Goal: Task Accomplishment & Management: Use online tool/utility

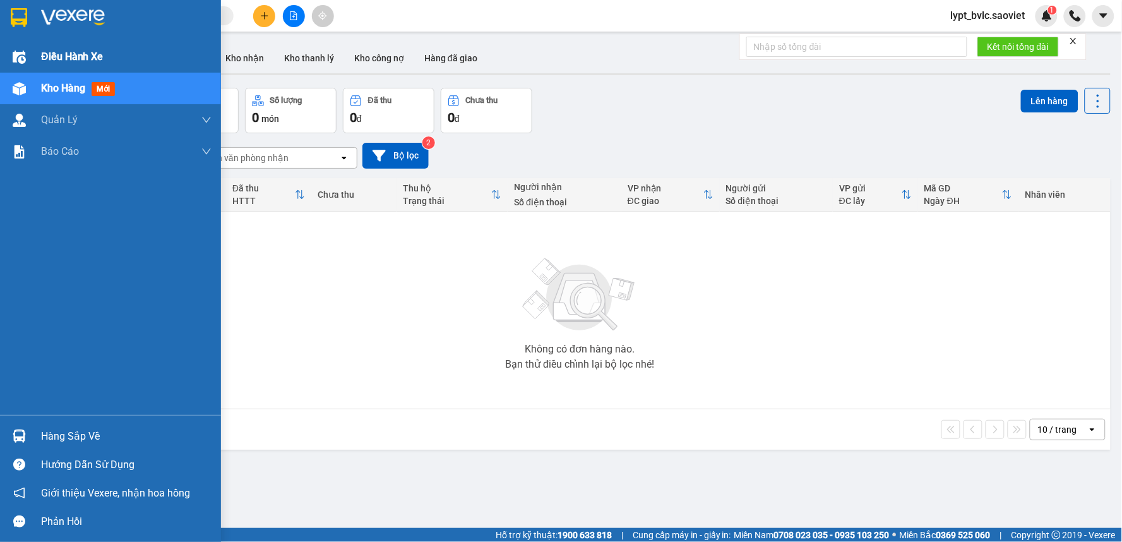
click at [45, 54] on span "Điều hành xe" at bounding box center [72, 57] width 62 height 16
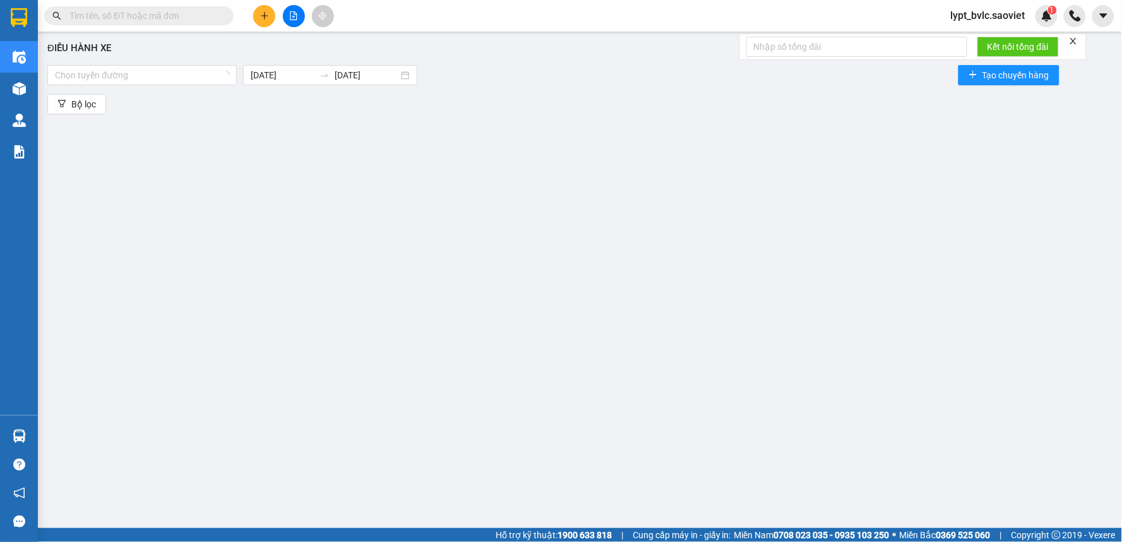
click at [236, 172] on div "Điều hành xe Chọn tuyến đường [DATE] [DATE] Tạo chuyến hàng Bộ lọc" at bounding box center [579, 273] width 1071 height 471
click at [167, 65] on div "Chọn tuyến đường" at bounding box center [141, 75] width 189 height 20
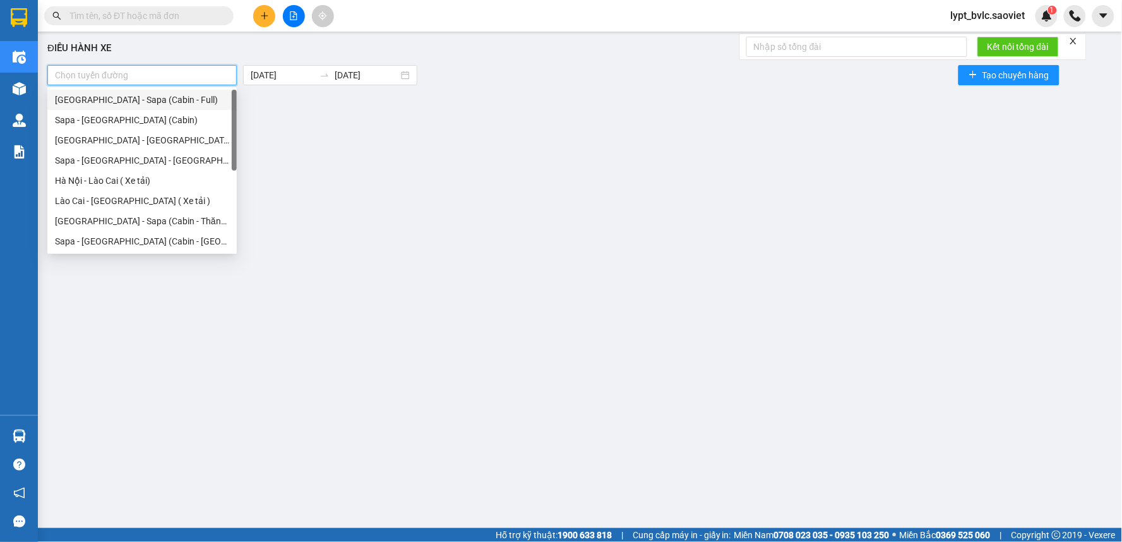
click at [166, 68] on div at bounding box center [141, 75] width 183 height 15
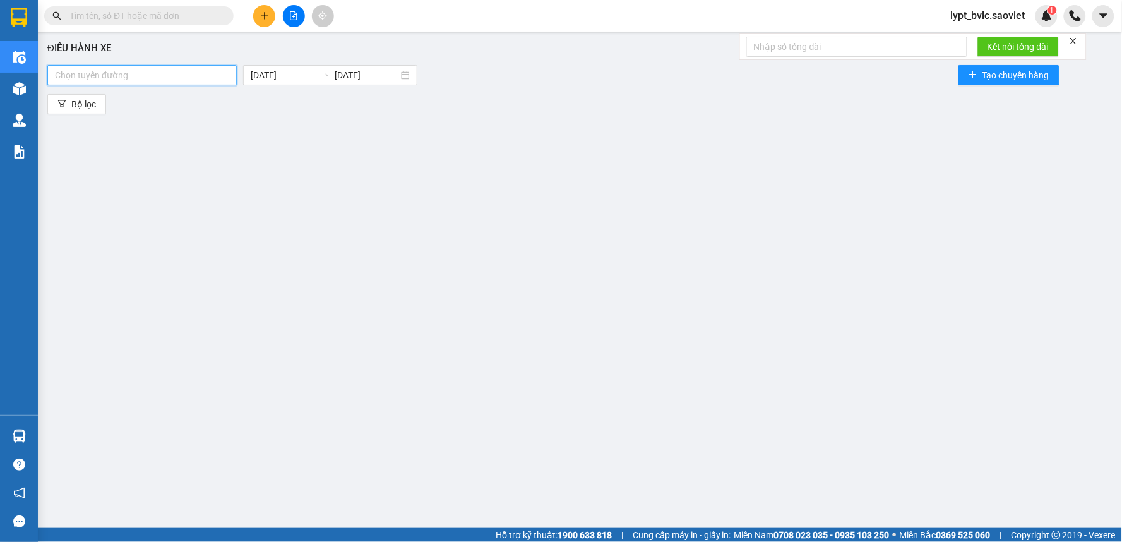
click at [161, 84] on div "Chọn tuyến đường" at bounding box center [141, 75] width 189 height 20
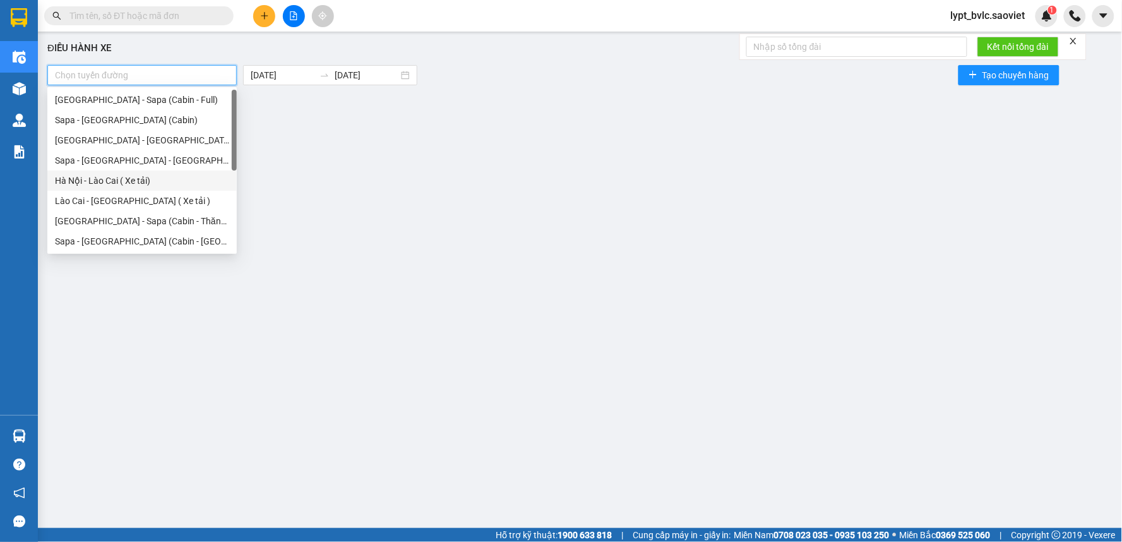
click at [139, 174] on div "Hà Nội - Lào Cai ( Xe tải)" at bounding box center [142, 181] width 174 height 14
click at [126, 201] on div "Lào Cai - [GEOGRAPHIC_DATA] ( Xe tải )" at bounding box center [142, 201] width 174 height 14
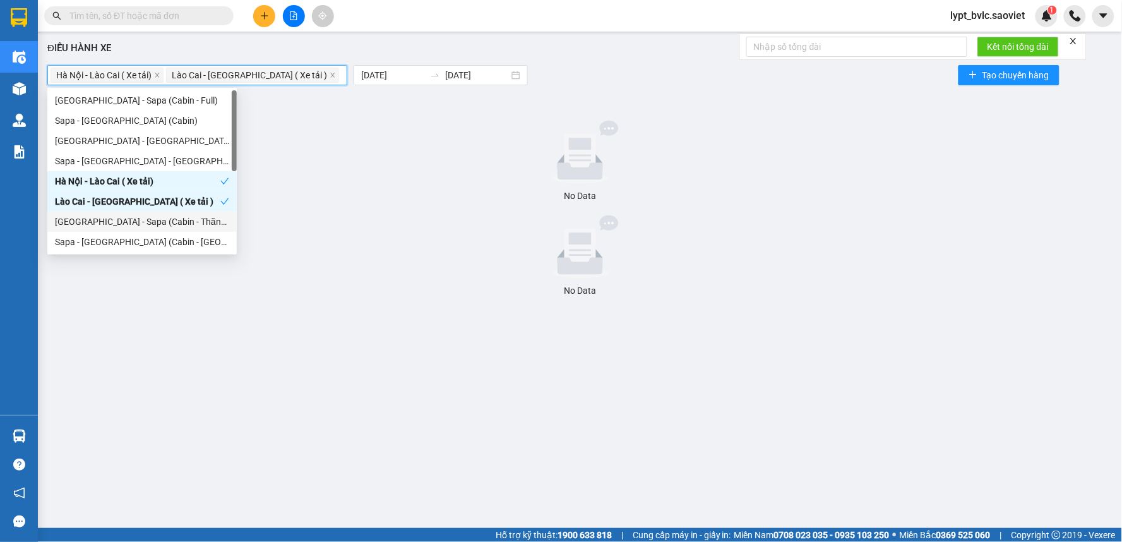
drag, startPoint x: 362, startPoint y: 253, endPoint x: 367, endPoint y: 207, distance: 46.4
click at [362, 247] on div at bounding box center [579, 246] width 1055 height 63
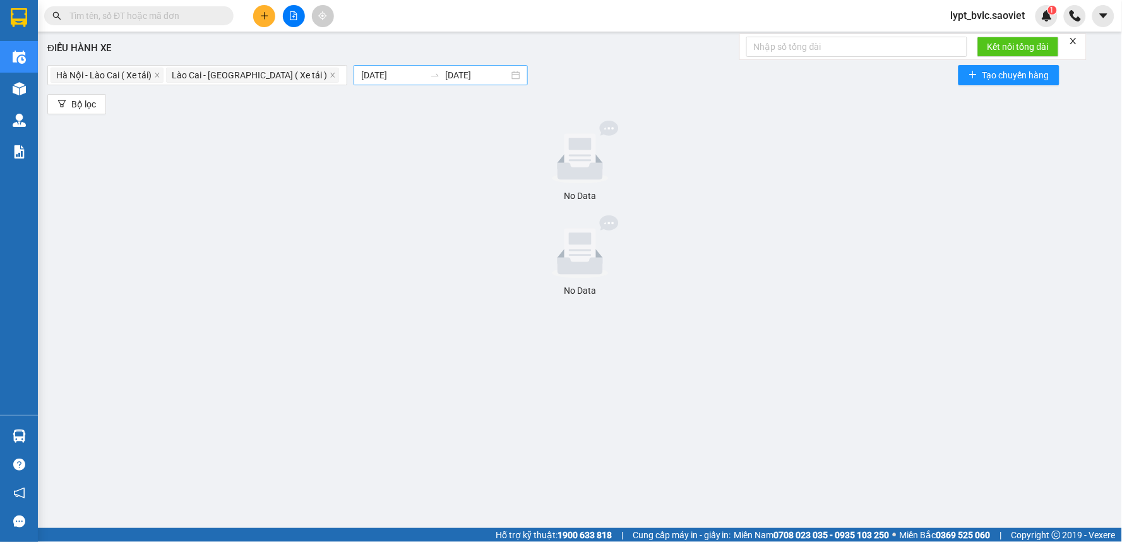
click at [445, 78] on input "[DATE]" at bounding box center [477, 75] width 64 height 14
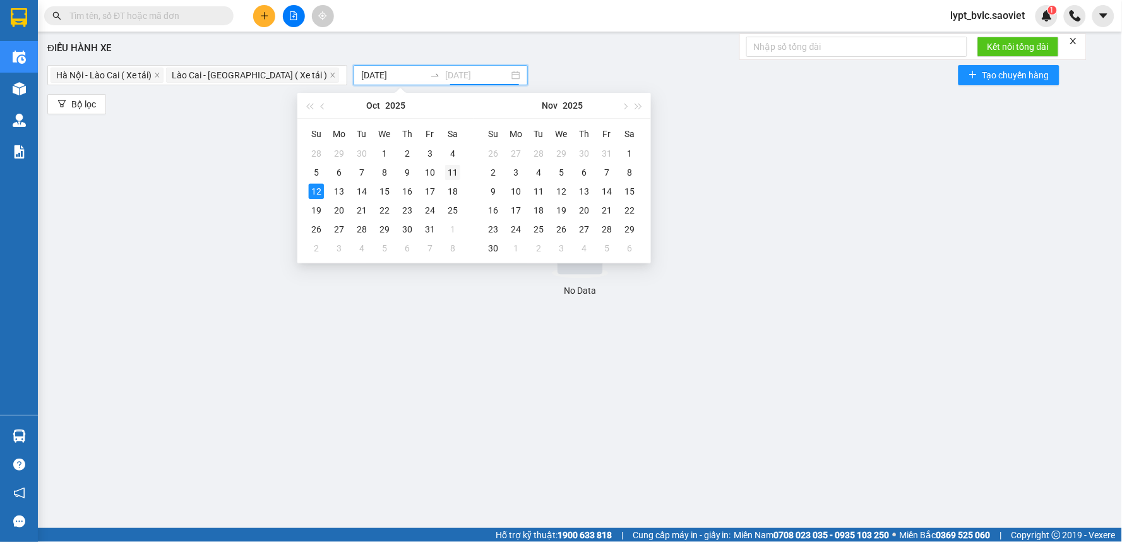
type input "[DATE]"
click at [448, 175] on div "11" at bounding box center [452, 172] width 15 height 15
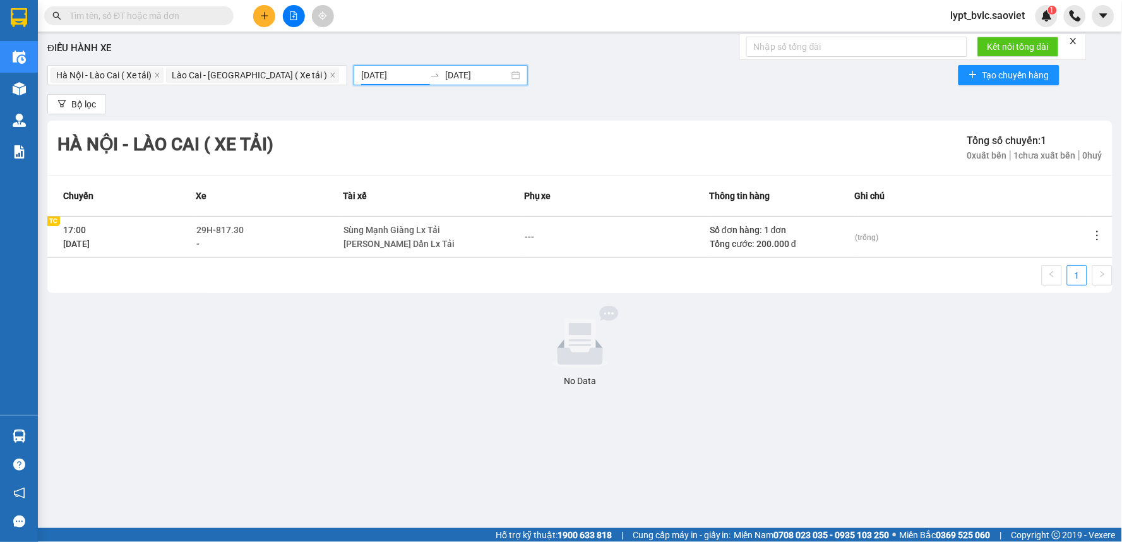
click at [361, 73] on input "[DATE]" at bounding box center [393, 75] width 64 height 14
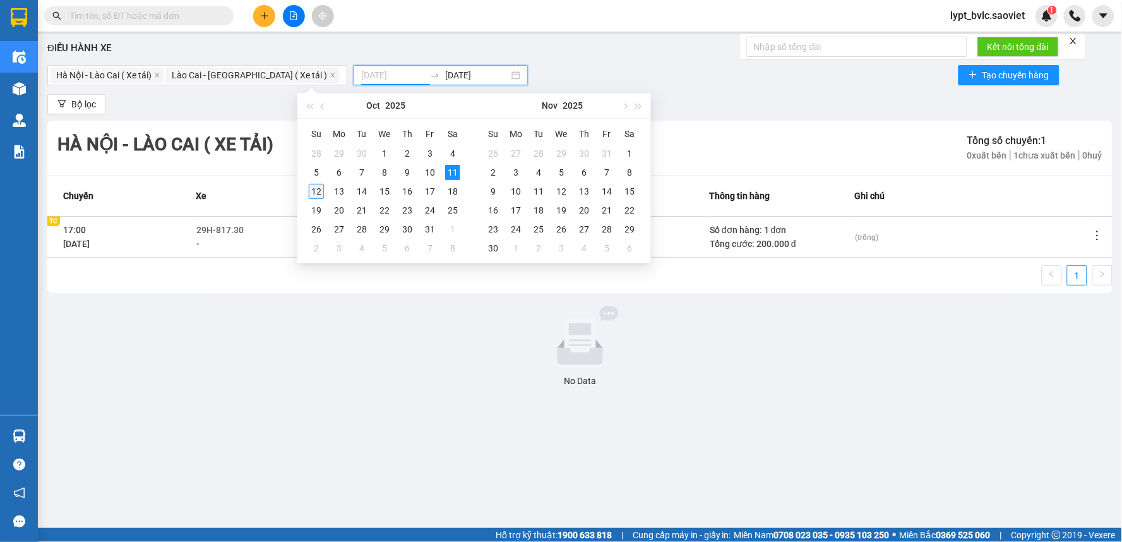
type input "[DATE]"
click at [317, 194] on div "12" at bounding box center [316, 191] width 15 height 15
type input "[DATE]"
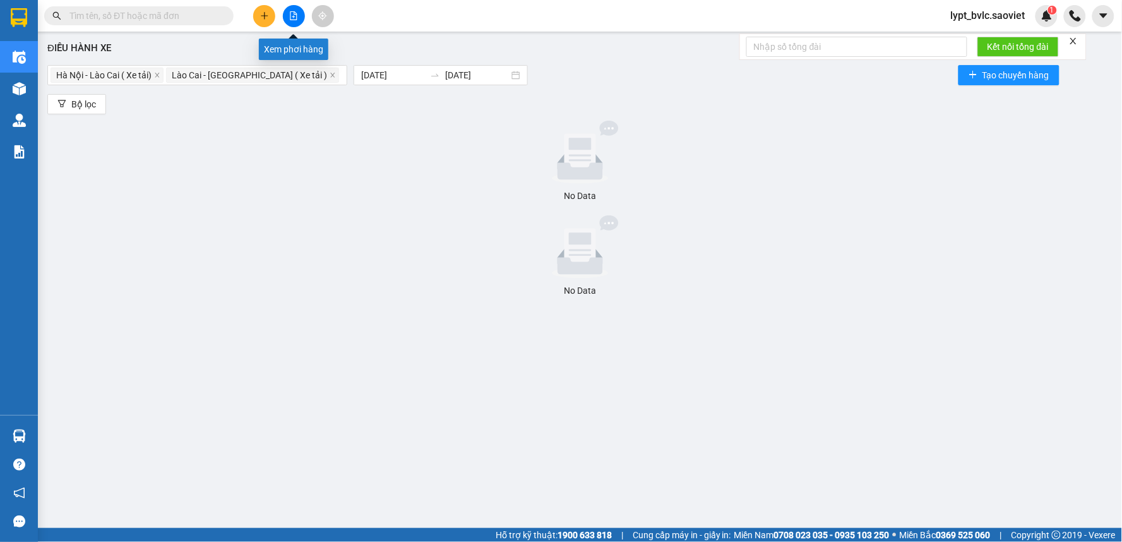
click at [294, 14] on icon "file-add" at bounding box center [293, 15] width 7 height 9
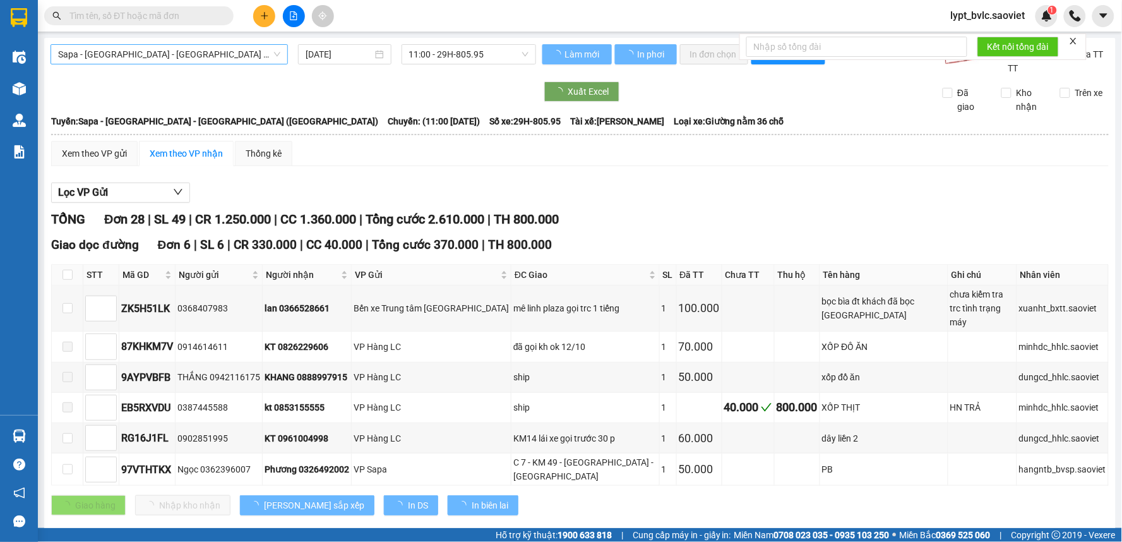
click at [177, 57] on span "Sapa - [GEOGRAPHIC_DATA] - [GEOGRAPHIC_DATA] ([GEOGRAPHIC_DATA])" at bounding box center [169, 54] width 222 height 19
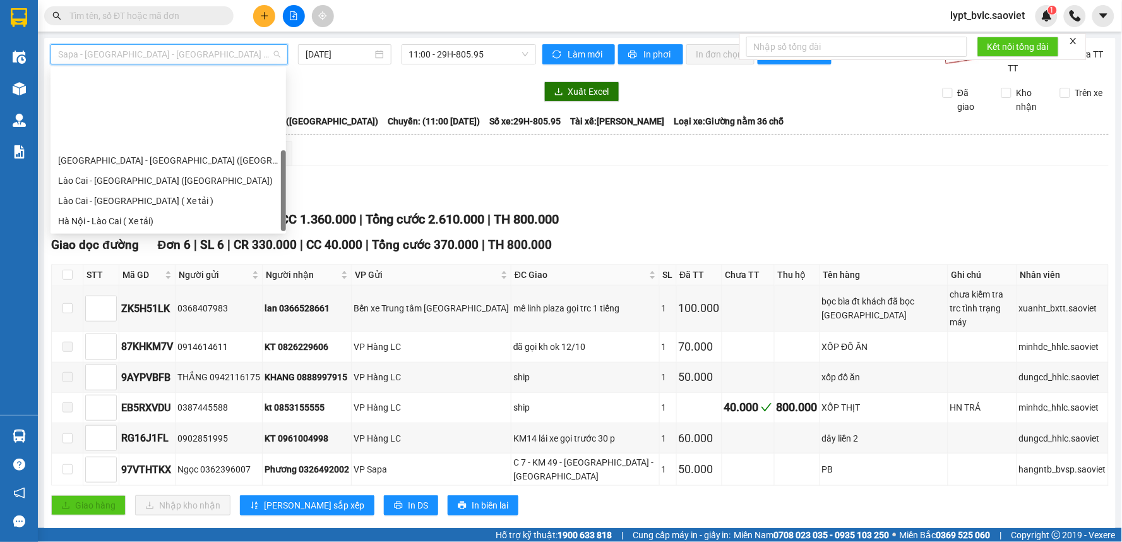
scroll to position [101, 0]
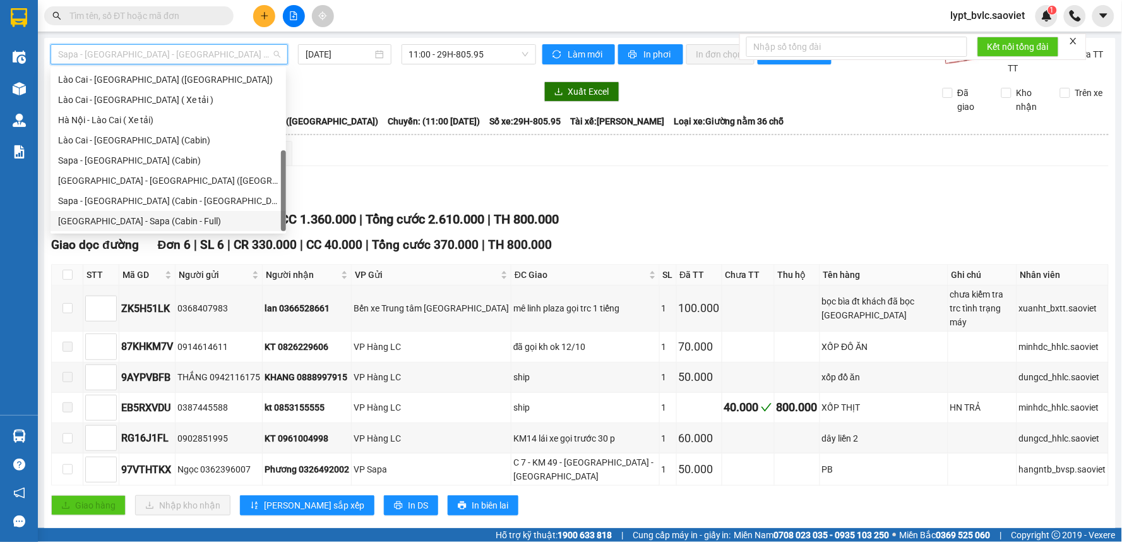
click at [139, 214] on div "[GEOGRAPHIC_DATA] - Sapa (Cabin - Full)" at bounding box center [168, 221] width 220 height 14
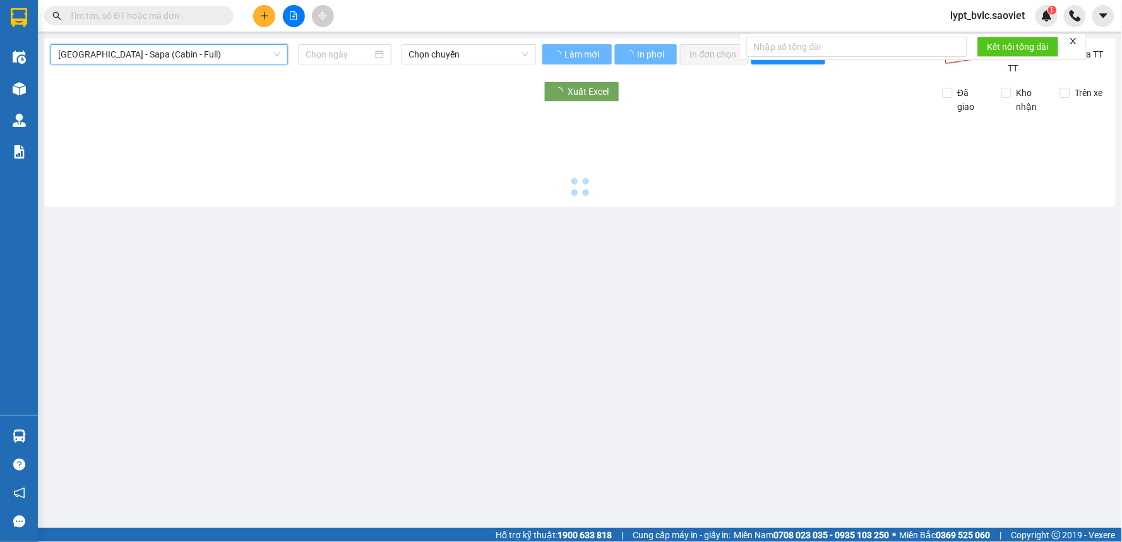
type input "[DATE]"
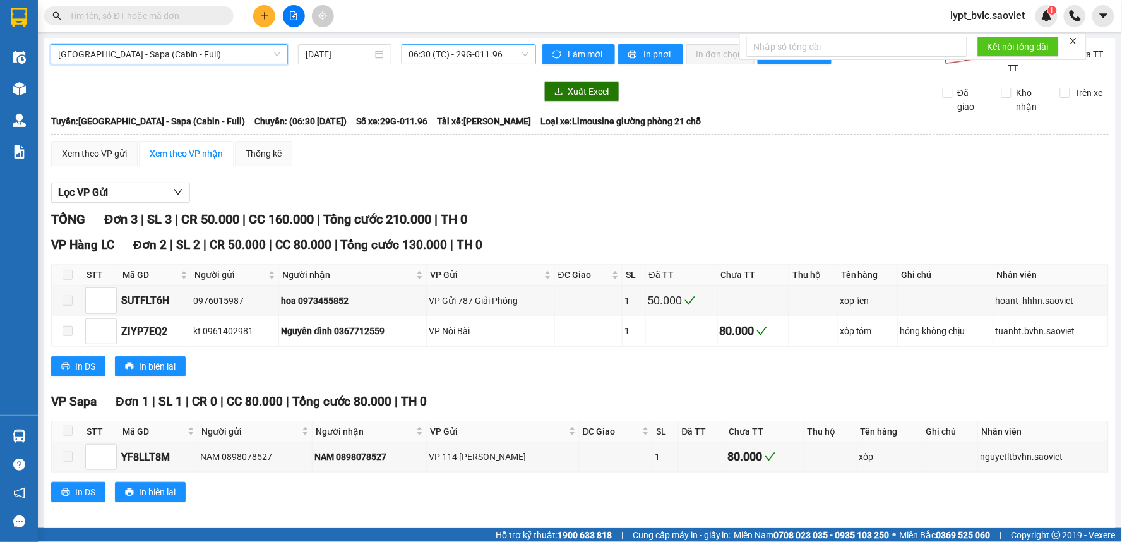
click at [489, 50] on span "06:30 (TC) - 29G-011.96" at bounding box center [468, 54] width 119 height 19
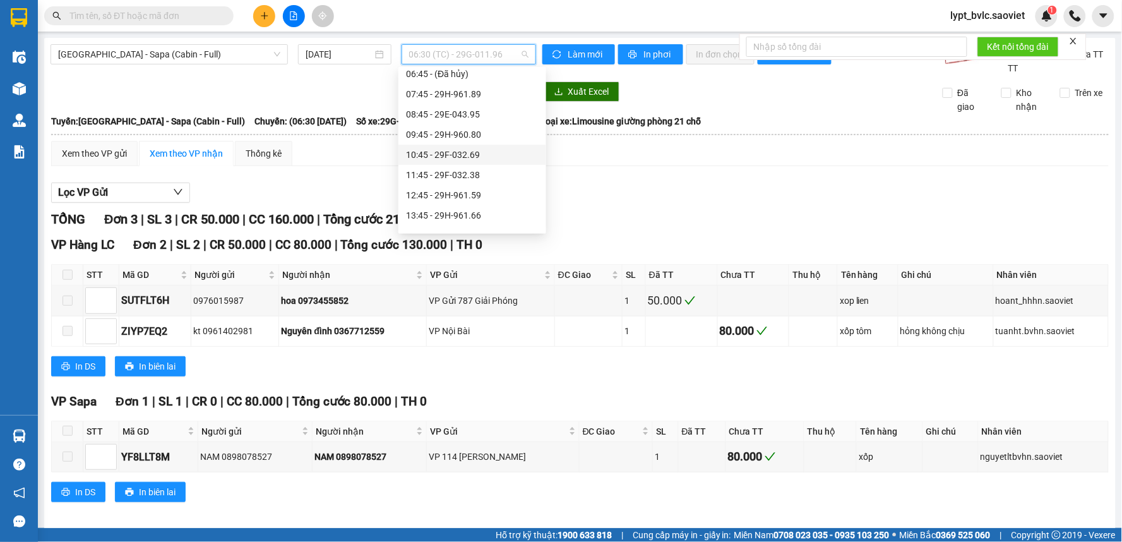
scroll to position [70, 0]
click at [485, 172] on div "12:45 - 29H-961.59" at bounding box center [472, 171] width 133 height 14
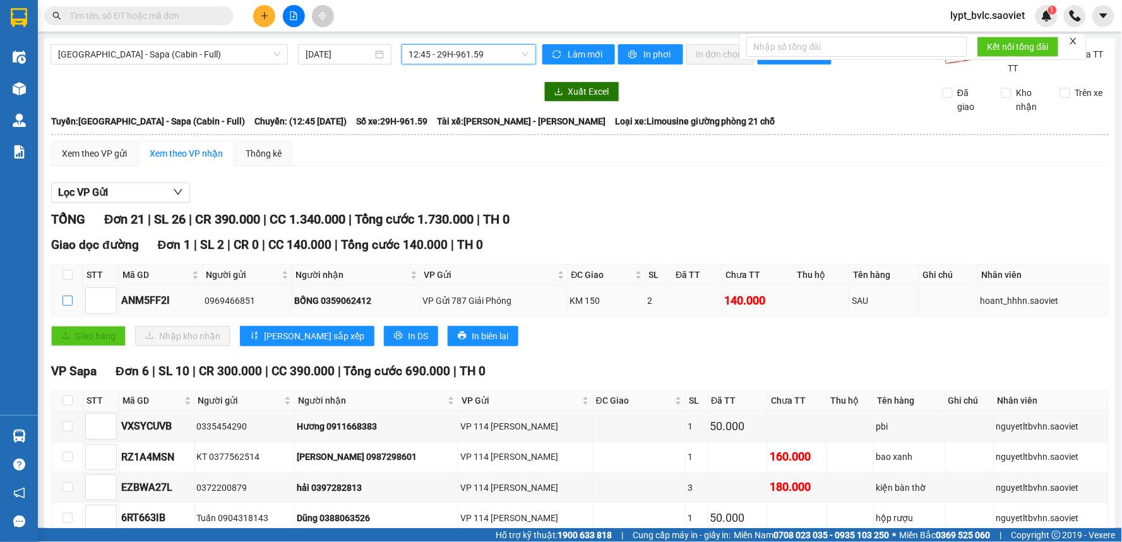
click at [66, 299] on input "checkbox" at bounding box center [67, 300] width 10 height 10
checkbox input "true"
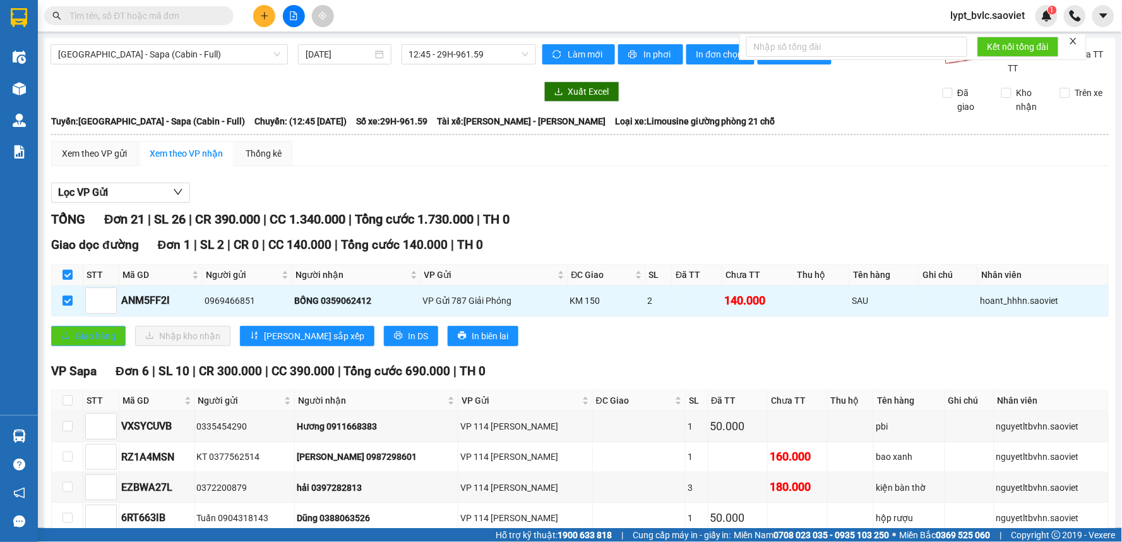
click at [102, 339] on span "Giao hàng" at bounding box center [95, 336] width 40 height 14
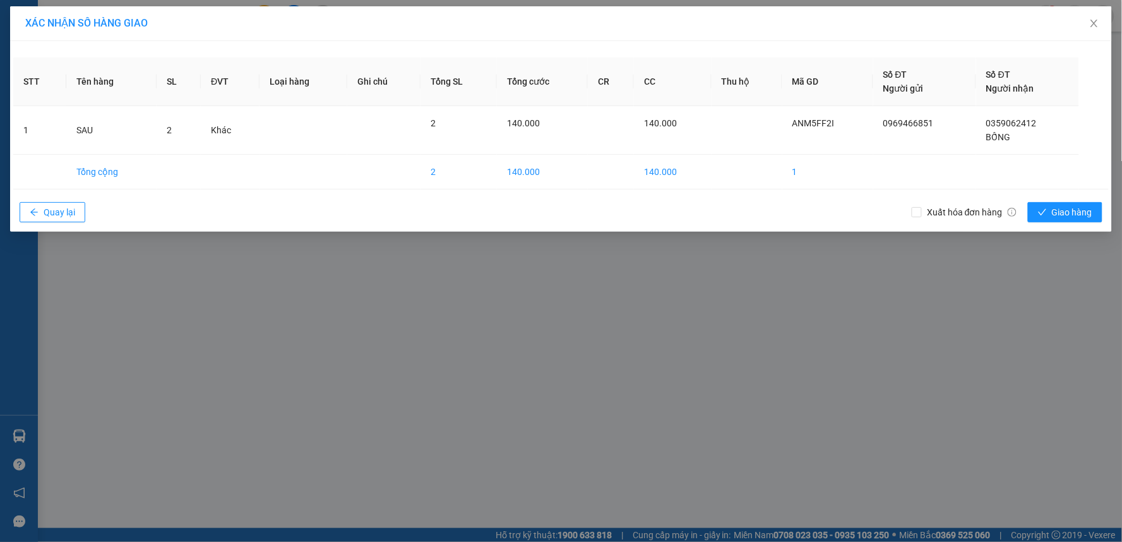
click at [1034, 268] on div "XÁC NHẬN SỐ HÀNG GIAO STT Tên hàng SL ĐVT Loại hàng Ghi chú Tổng SL Tổng cước C…" at bounding box center [561, 271] width 1122 height 542
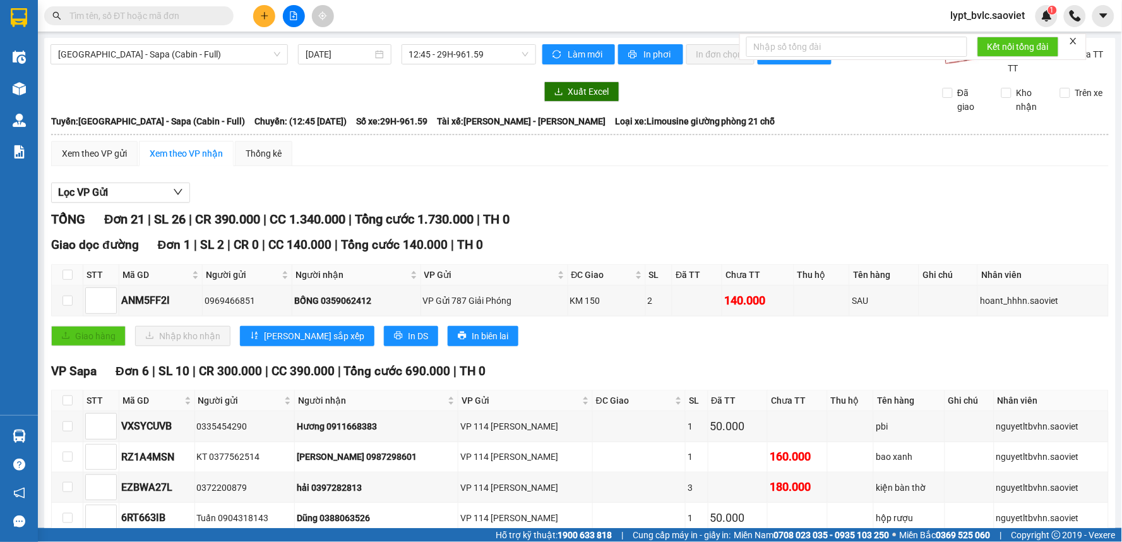
click at [1062, 210] on div "TỔNG Đơn 21 | SL 26 | CR 390.000 | CC 1.340.000 | Tổng cước 1.730.000 | TH 0" at bounding box center [579, 220] width 1057 height 20
drag, startPoint x: 67, startPoint y: 300, endPoint x: 76, endPoint y: 317, distance: 18.6
click at [76, 316] on td at bounding box center [68, 300] width 32 height 30
click at [68, 301] on input "checkbox" at bounding box center [67, 300] width 10 height 10
checkbox input "true"
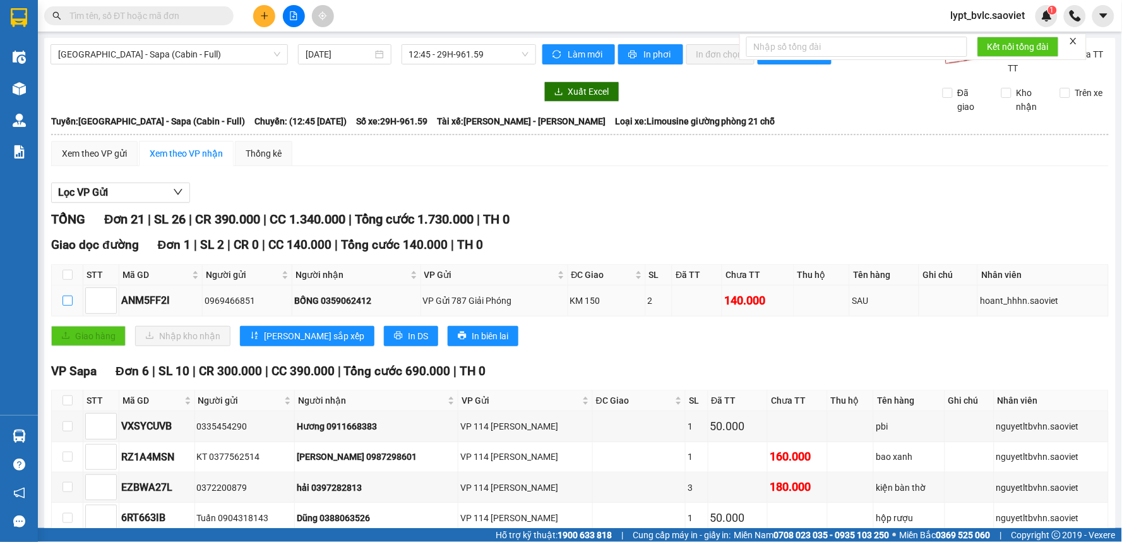
checkbox input "true"
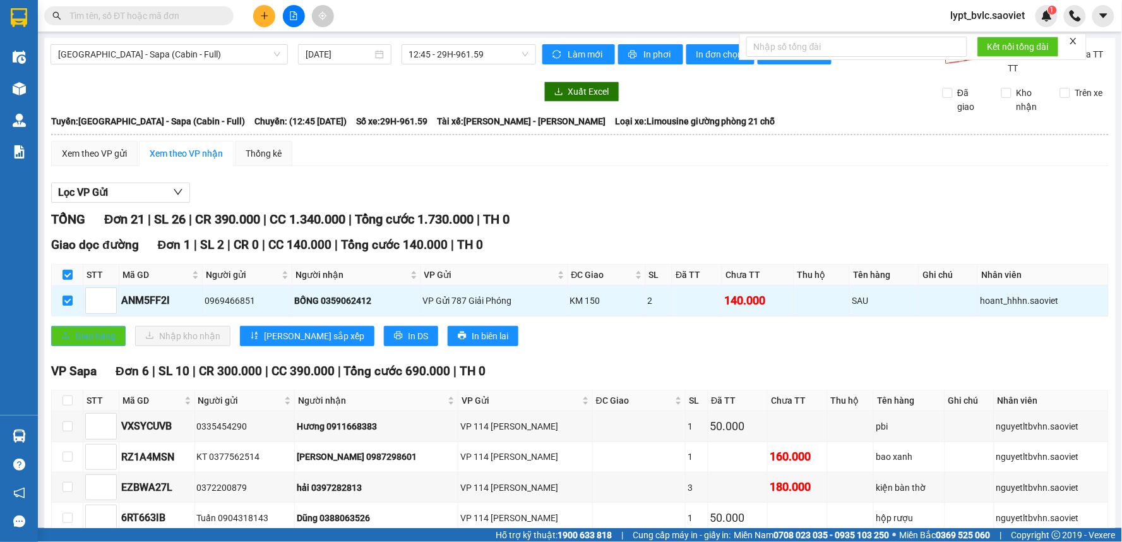
click at [92, 331] on span "Giao hàng" at bounding box center [95, 336] width 40 height 14
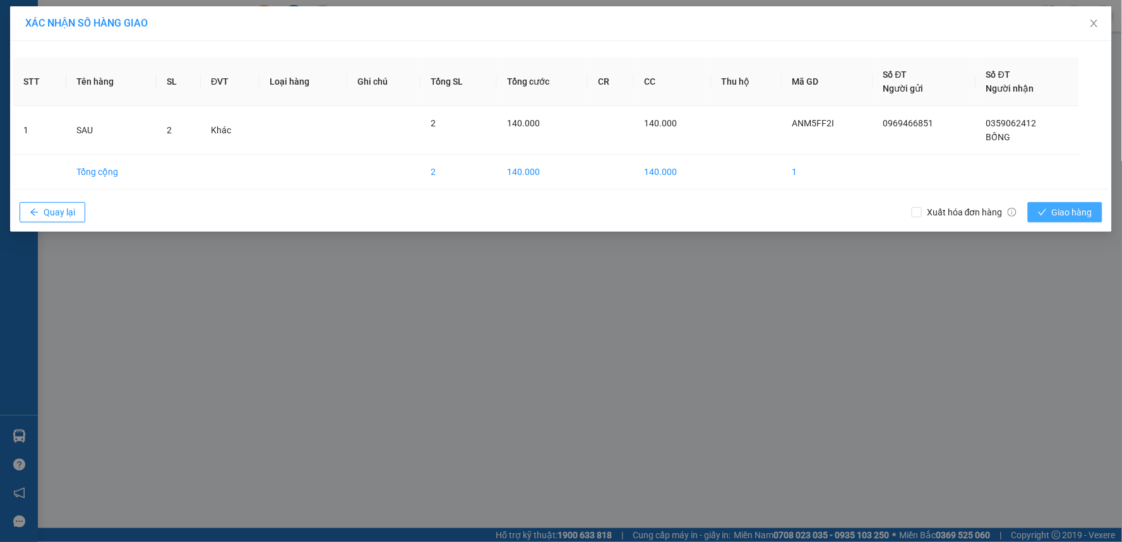
click at [1055, 208] on span "Giao hàng" at bounding box center [1072, 212] width 40 height 14
drag, startPoint x: 783, startPoint y: 342, endPoint x: 745, endPoint y: 332, distance: 39.2
click at [745, 332] on div "XÁC NHẬN SỐ HÀNG GIAO STT Tên hàng SL ĐVT Loại hàng Ghi chú Tổng SL Tổng cước C…" at bounding box center [561, 271] width 1122 height 542
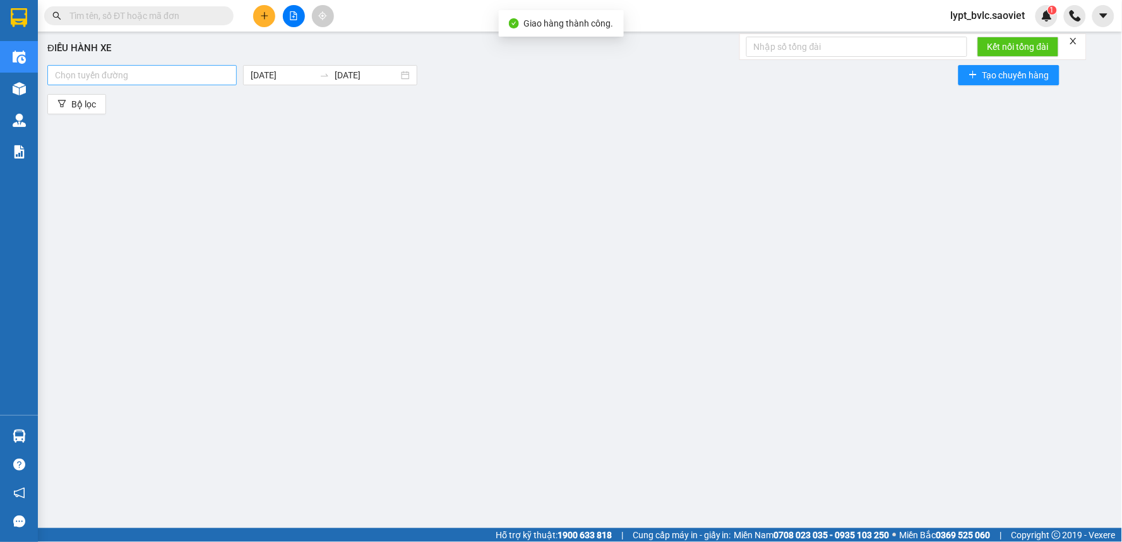
click at [167, 74] on div at bounding box center [141, 75] width 183 height 15
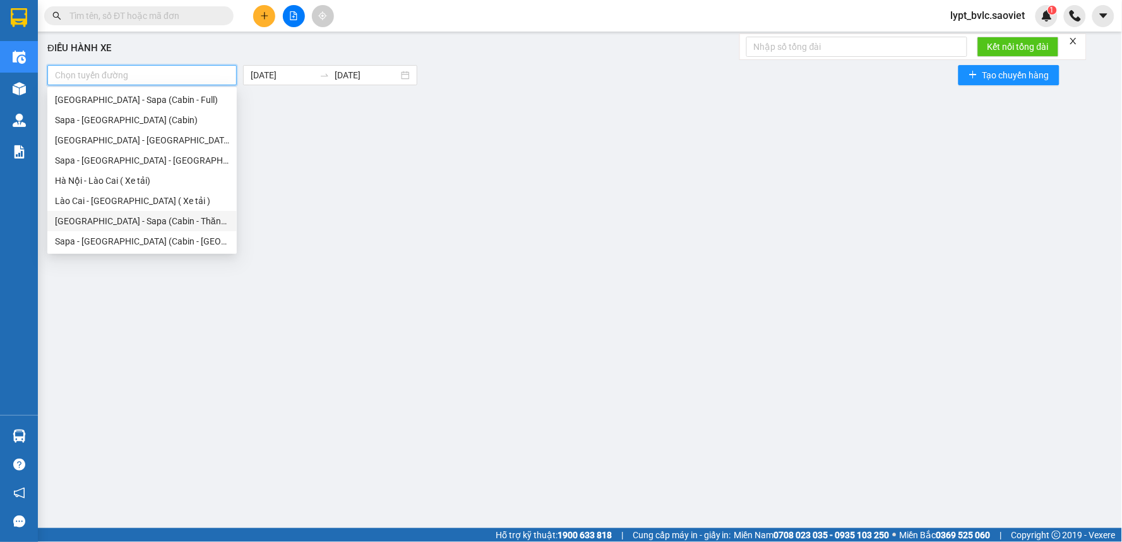
click at [172, 225] on div "[GEOGRAPHIC_DATA] - Sapa (Cabin - Thăng Long)" at bounding box center [142, 221] width 174 height 14
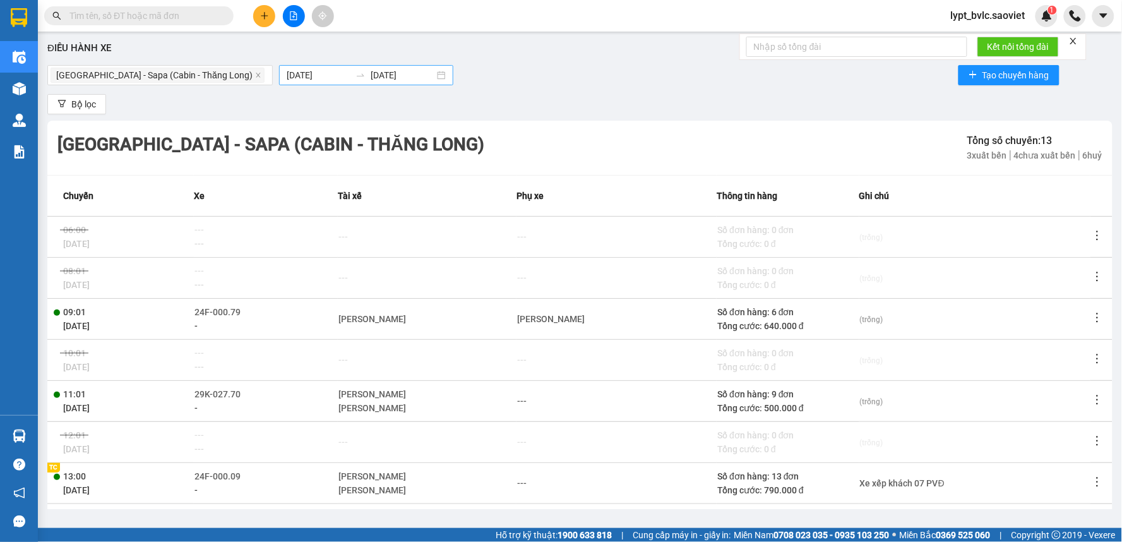
click at [350, 76] on div at bounding box center [360, 75] width 20 height 10
type input "[DATE]"
click at [585, 79] on div "[GEOGRAPHIC_DATA] - Sapa (Cabin - Thăng Long) [DATE] [DATE] Tạo chuyến hàng" at bounding box center [579, 74] width 1065 height 25
click at [294, 19] on icon "file-add" at bounding box center [293, 15] width 9 height 9
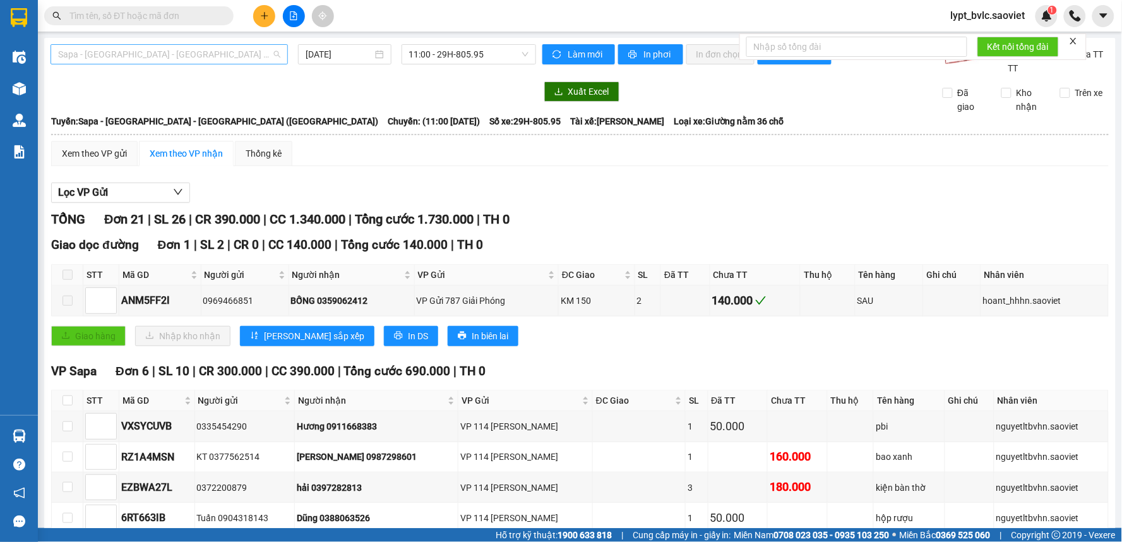
click at [146, 52] on span "Sapa - [GEOGRAPHIC_DATA] - [GEOGRAPHIC_DATA] ([GEOGRAPHIC_DATA])" at bounding box center [169, 54] width 222 height 19
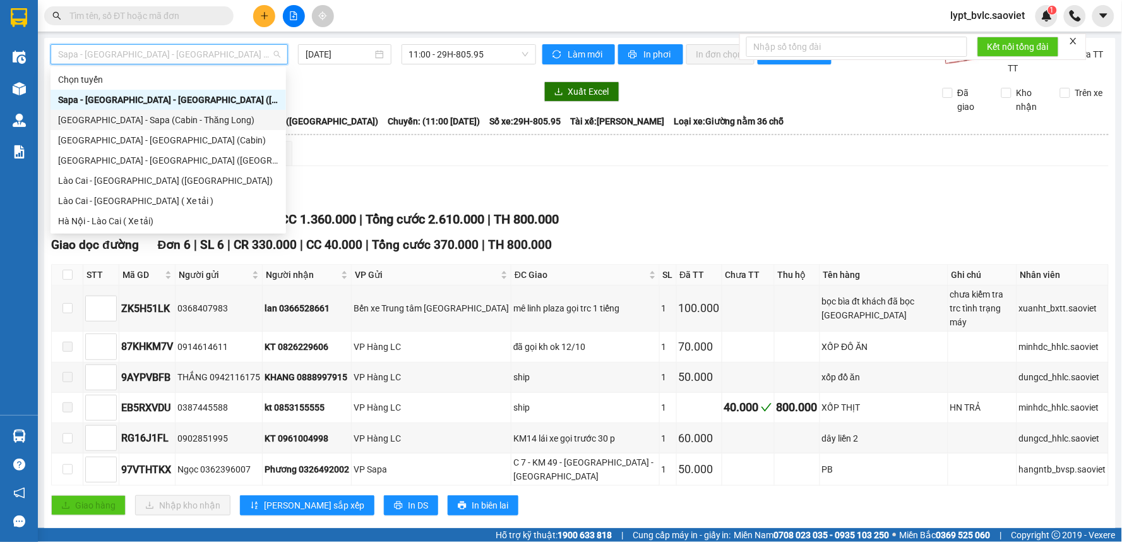
click at [168, 124] on div "[GEOGRAPHIC_DATA] - Sapa (Cabin - Thăng Long)" at bounding box center [168, 120] width 220 height 14
type input "[DATE]"
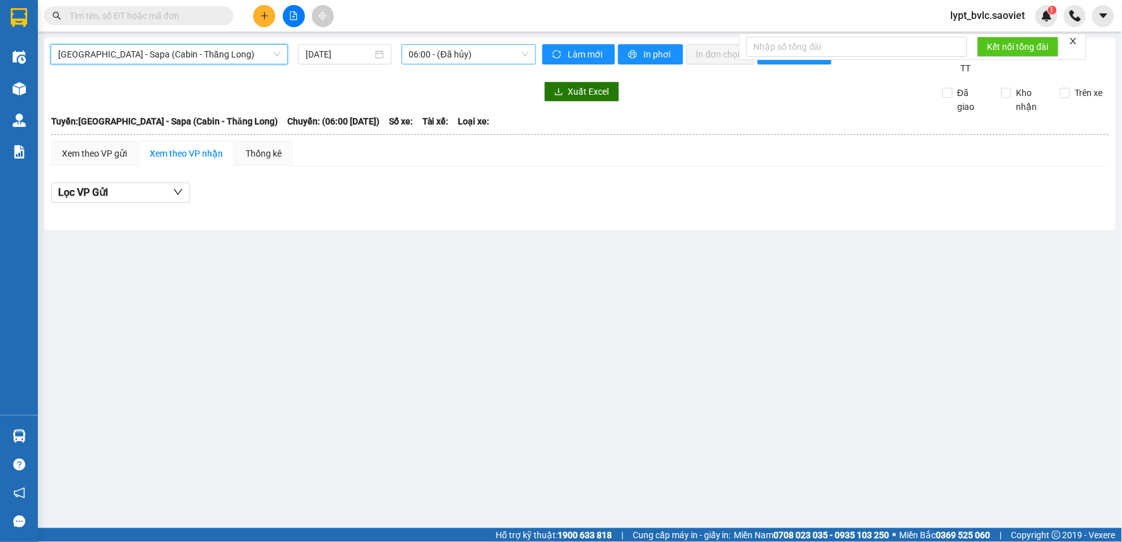
click at [468, 54] on span "06:00 - (Đã hủy)" at bounding box center [468, 54] width 119 height 19
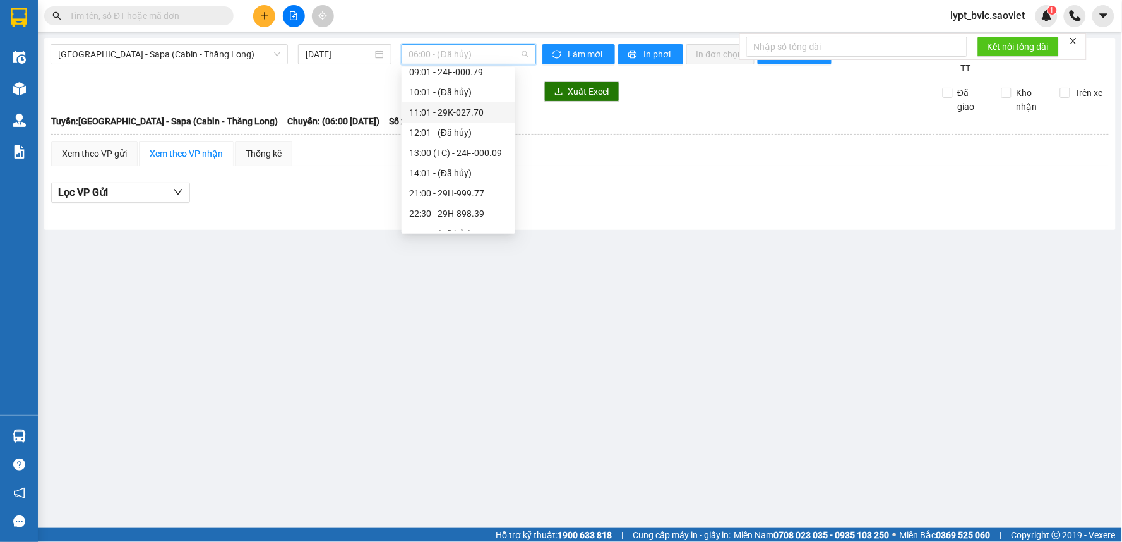
scroll to position [121, 0]
click at [468, 99] on div "13:00 (TC) - 24F-000.09" at bounding box center [458, 100] width 98 height 14
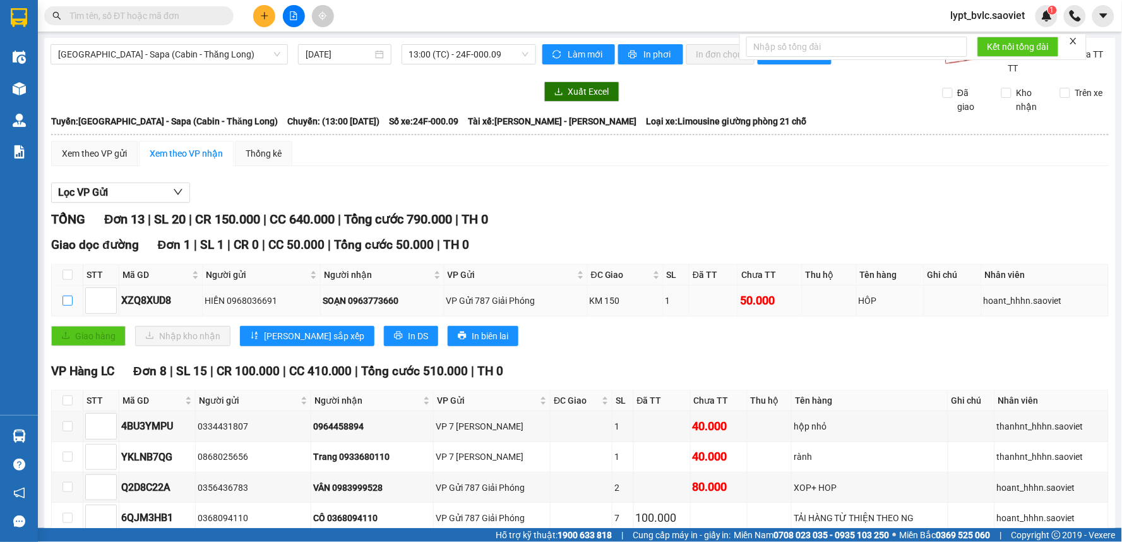
click at [71, 299] on input "checkbox" at bounding box center [67, 300] width 10 height 10
checkbox input "true"
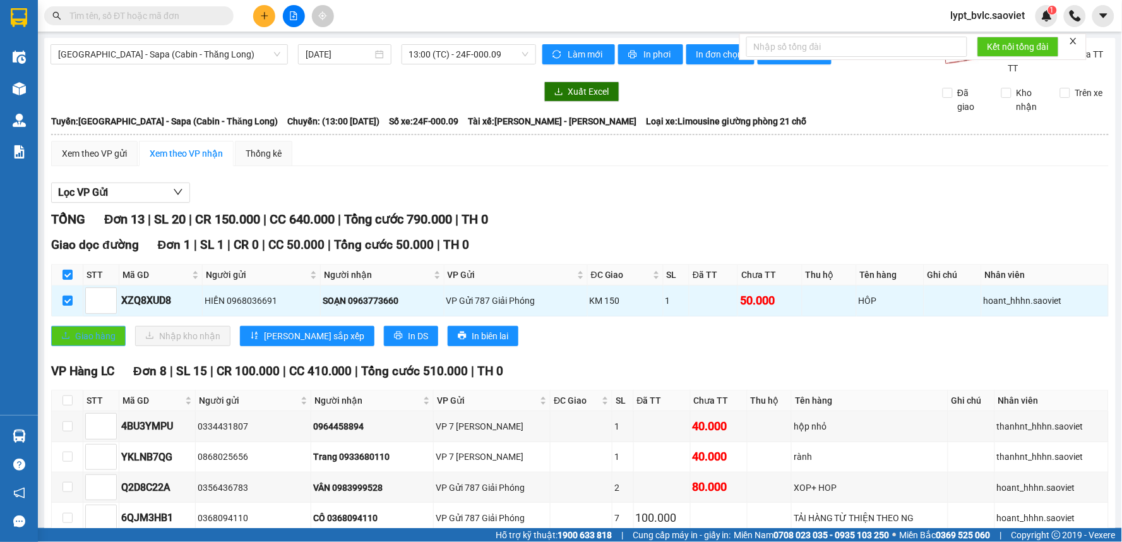
click at [107, 340] on span "Giao hàng" at bounding box center [95, 336] width 40 height 14
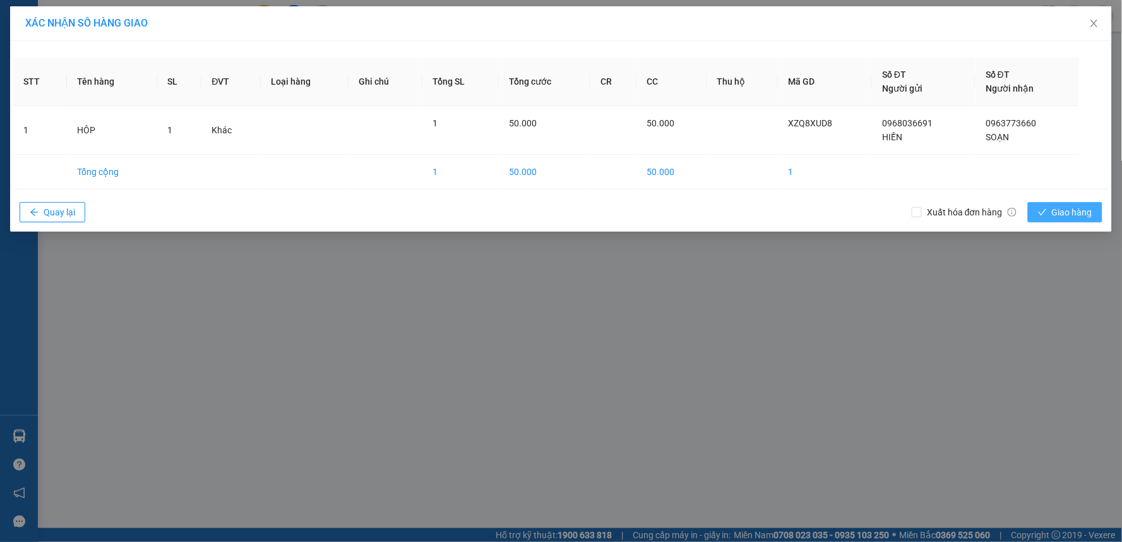
click at [1068, 210] on span "Giao hàng" at bounding box center [1072, 212] width 40 height 14
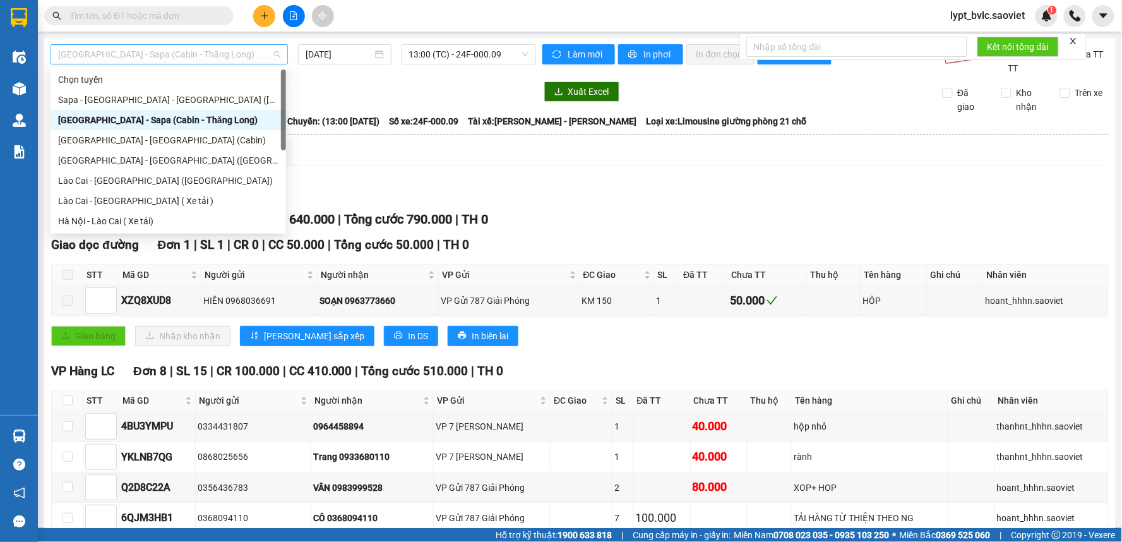
click at [146, 58] on span "[GEOGRAPHIC_DATA] - Sapa (Cabin - Thăng Long)" at bounding box center [169, 54] width 222 height 19
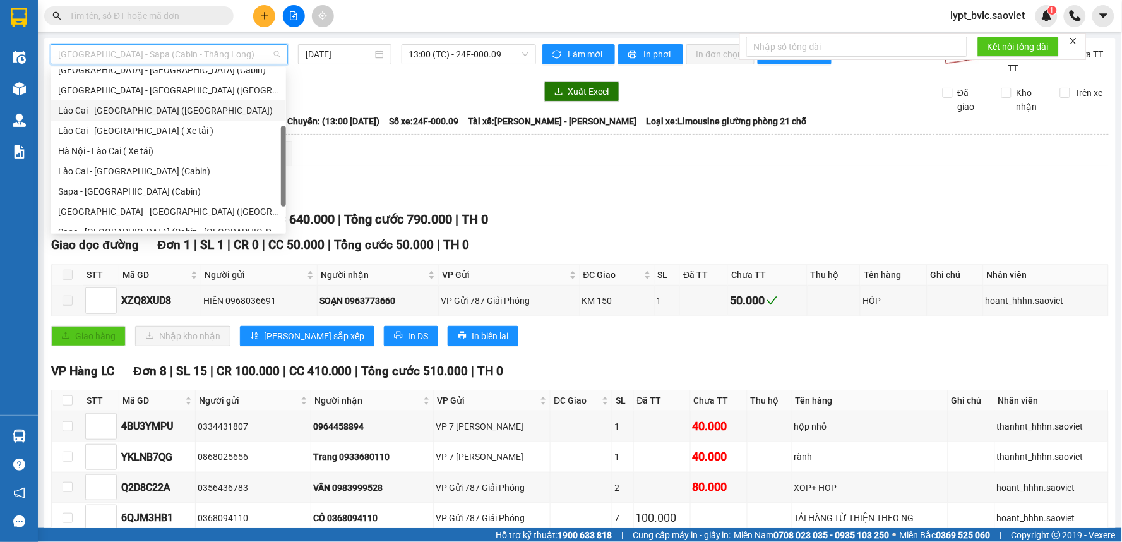
scroll to position [101, 0]
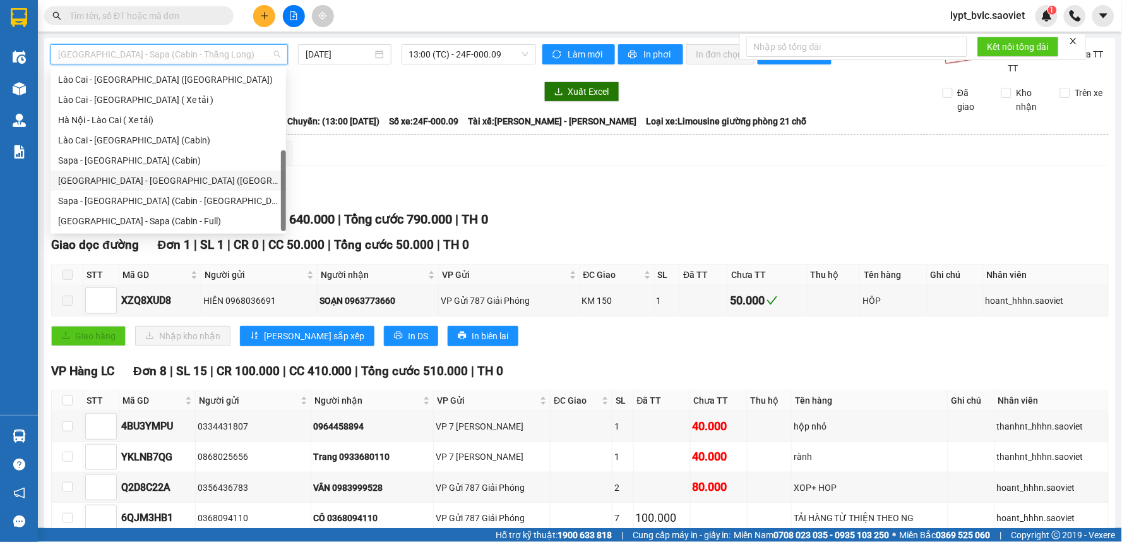
click at [140, 181] on div "[GEOGRAPHIC_DATA] - [GEOGRAPHIC_DATA] ([GEOGRAPHIC_DATA])" at bounding box center [168, 181] width 220 height 14
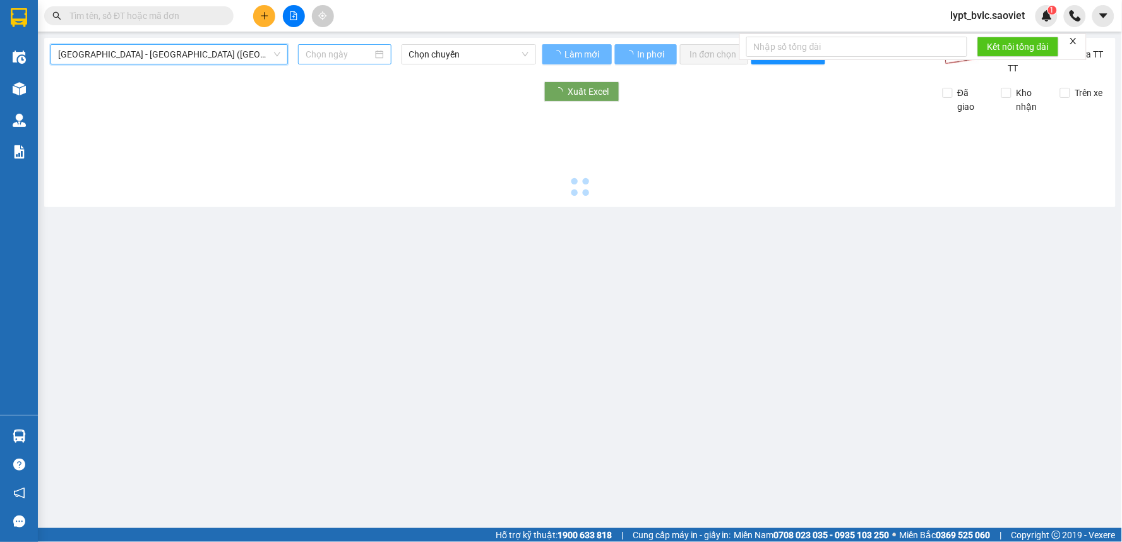
type input "[DATE]"
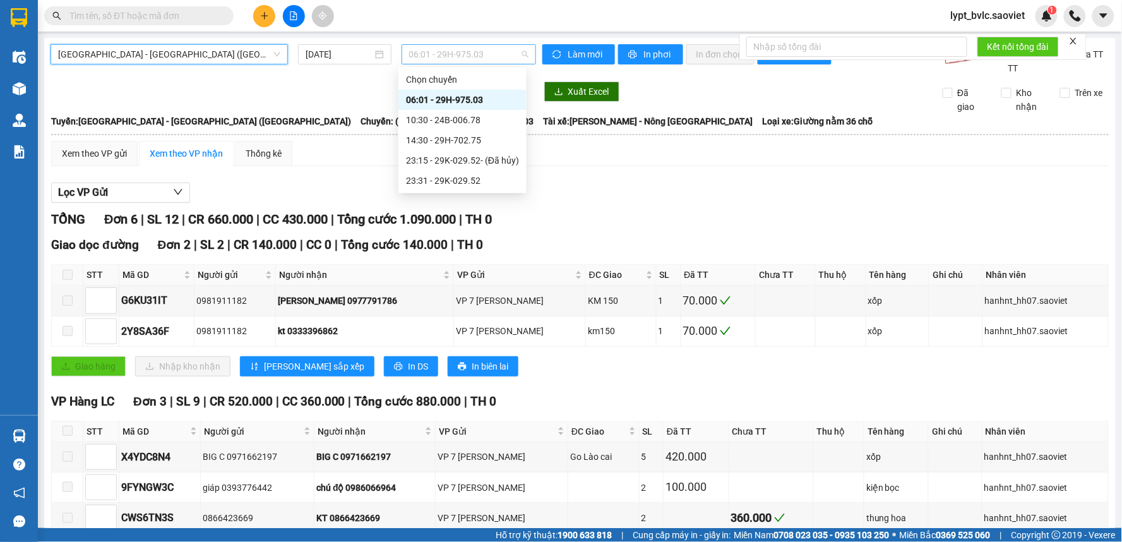
click at [454, 61] on span "06:01 - 29H-975.03" at bounding box center [468, 54] width 119 height 19
click at [450, 122] on div "10:30 - 24B-006.78" at bounding box center [462, 120] width 113 height 14
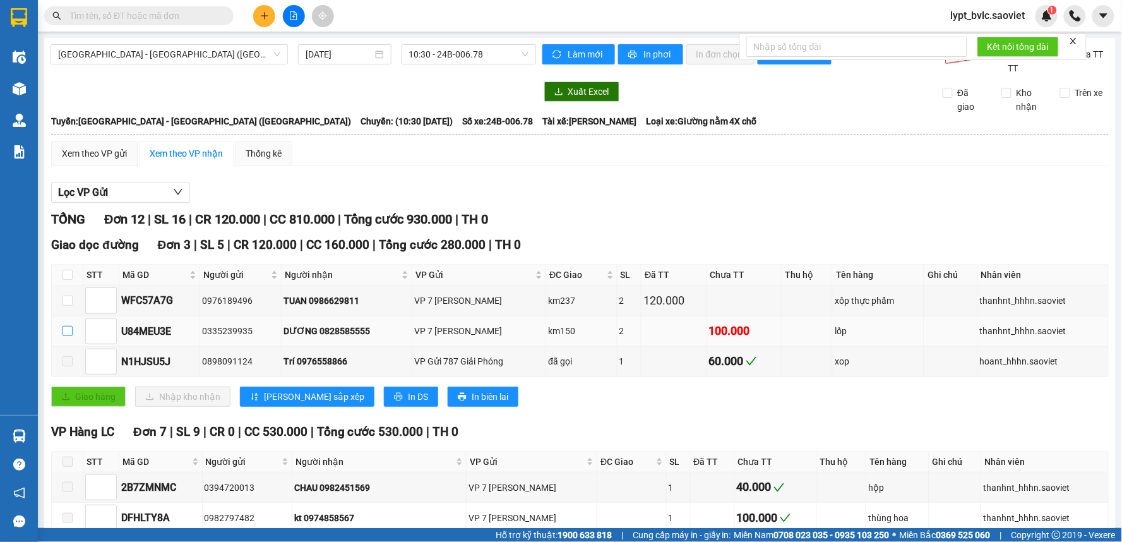
click at [71, 333] on input "checkbox" at bounding box center [67, 331] width 10 height 10
checkbox input "true"
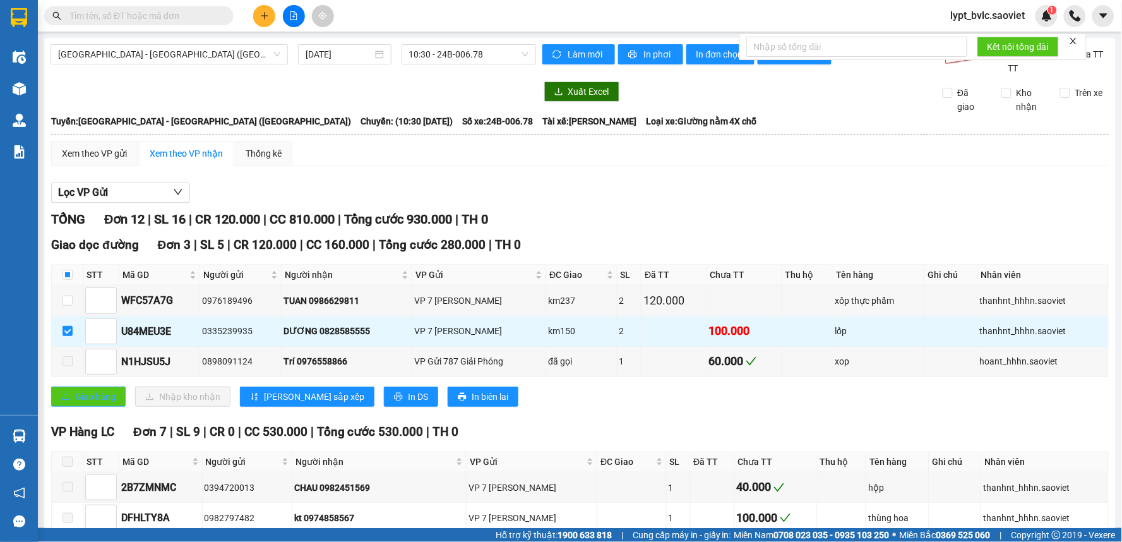
click at [102, 401] on span "Giao hàng" at bounding box center [95, 396] width 40 height 14
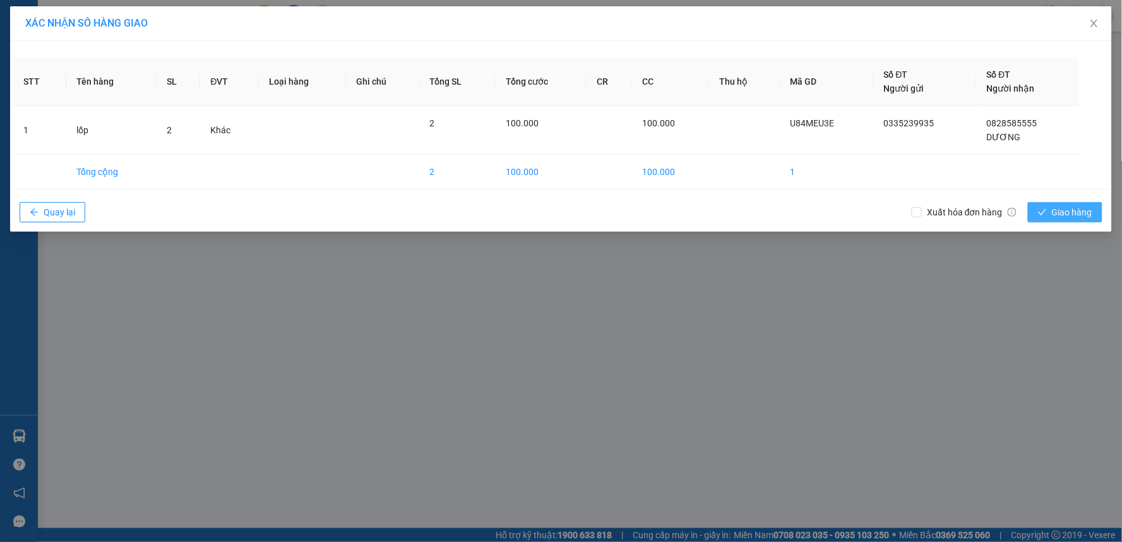
click at [1059, 216] on span "Giao hàng" at bounding box center [1072, 212] width 40 height 14
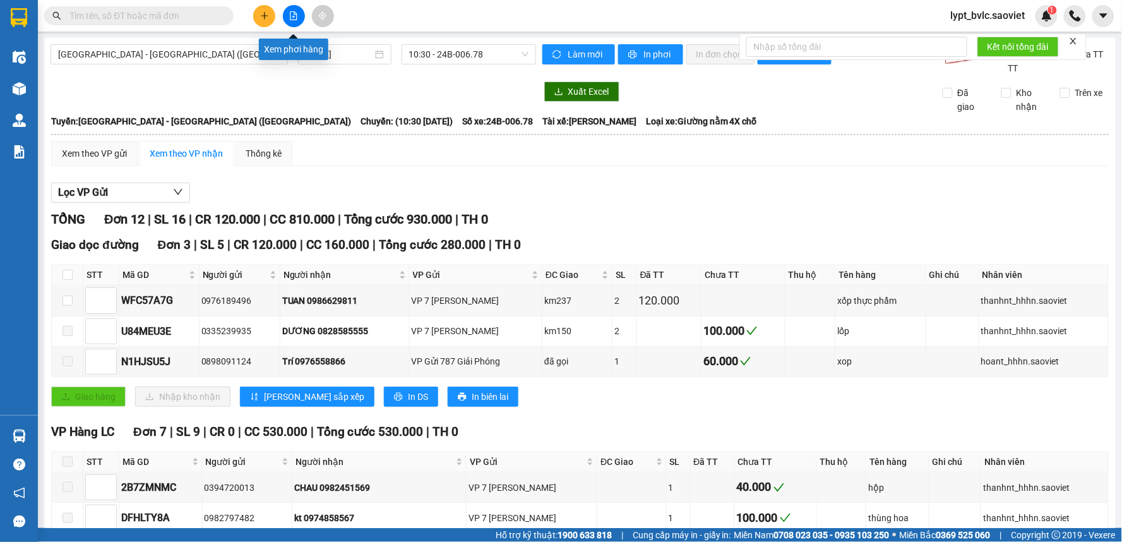
click at [293, 20] on button at bounding box center [294, 16] width 22 height 22
